Goal: Information Seeking & Learning: Find specific fact

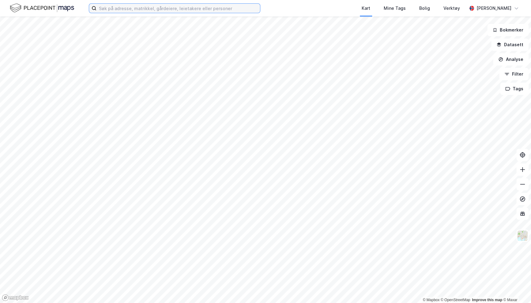
click at [171, 8] on input at bounding box center [177, 8] width 163 height 9
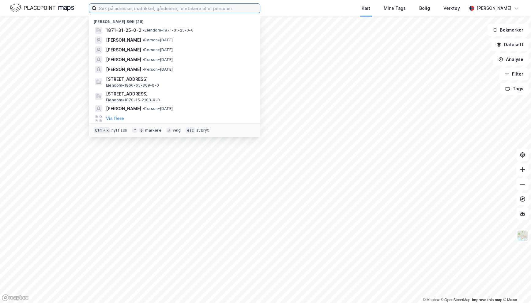
paste input "[PERSON_NAME]"
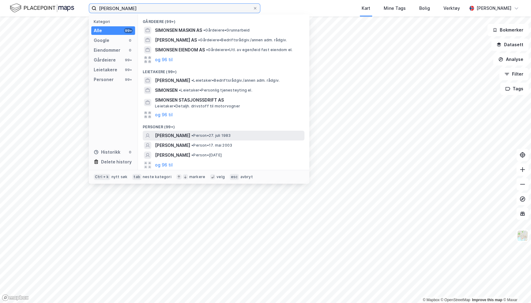
type input "[PERSON_NAME]"
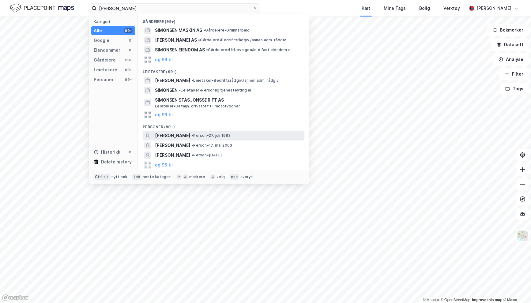
click at [190, 136] on span "[PERSON_NAME]" at bounding box center [172, 135] width 35 height 7
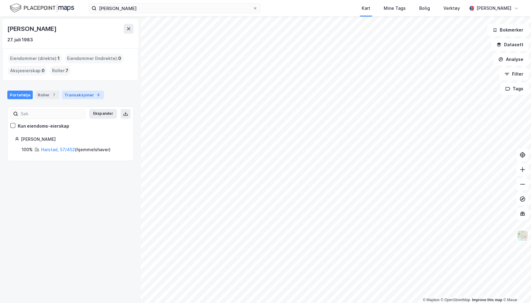
click at [73, 95] on div "Transaksjoner 8" at bounding box center [83, 95] width 42 height 9
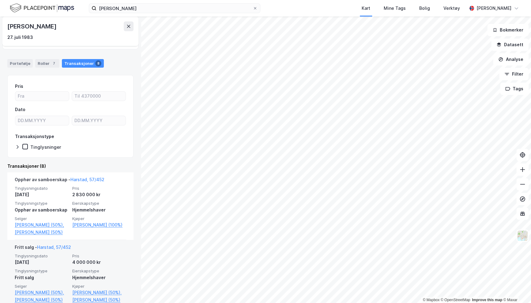
scroll to position [31, 0]
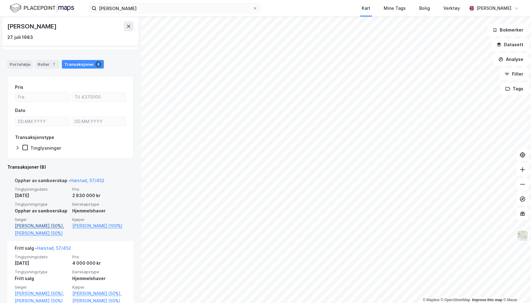
click at [46, 228] on link "[PERSON_NAME] (50%)," at bounding box center [42, 225] width 54 height 7
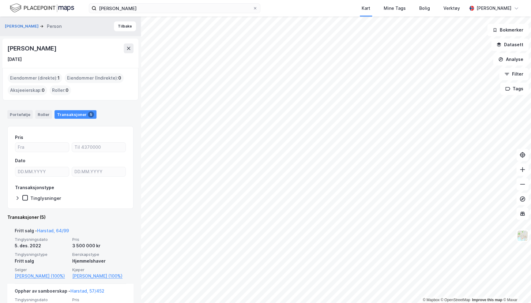
scroll to position [61, 0]
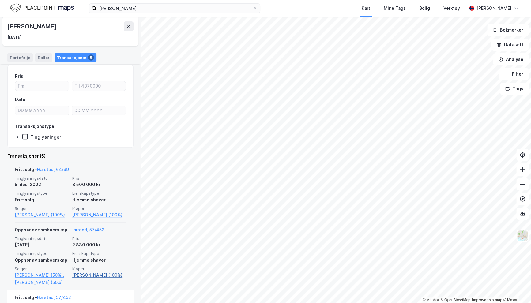
click at [82, 279] on link "[PERSON_NAME] (100%)" at bounding box center [99, 275] width 54 height 7
